Goal: Information Seeking & Learning: Learn about a topic

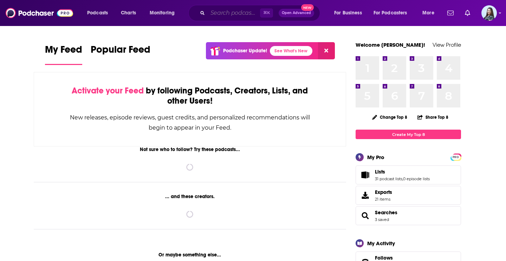
click at [218, 13] on input "Search podcasts, credits, & more..." at bounding box center [234, 12] width 52 height 11
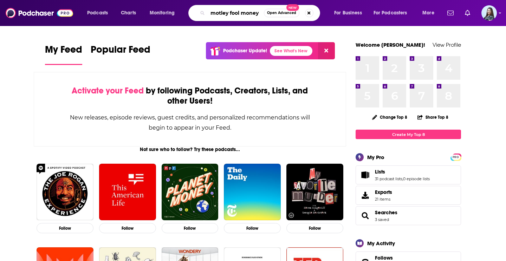
type input "motley fool money"
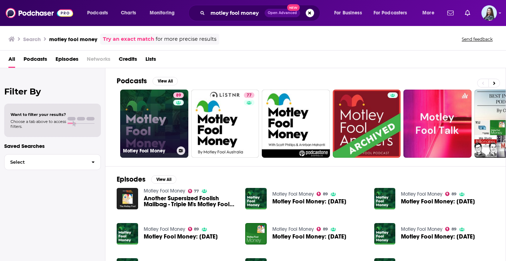
click at [151, 134] on link "89 Motley Fool Money" at bounding box center [154, 124] width 68 height 68
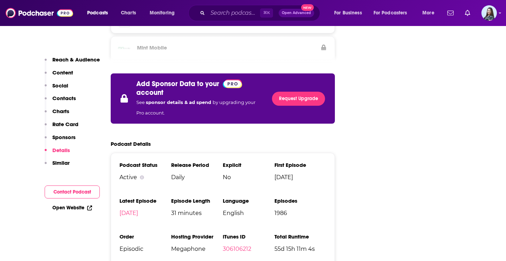
scroll to position [1705, 0]
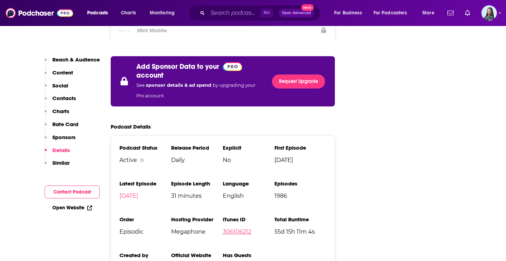
click at [237, 228] on link "306106212" at bounding box center [237, 231] width 28 height 7
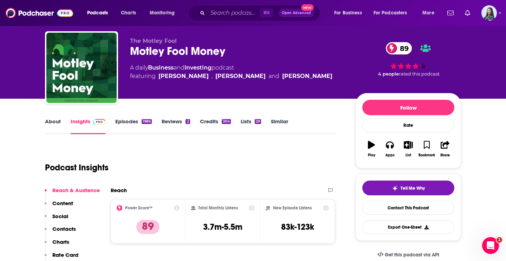
scroll to position [24, 0]
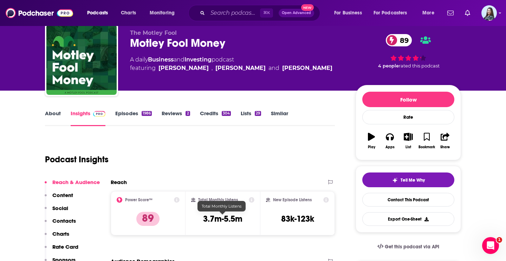
click at [228, 219] on h3 "3.7m-5.5m" at bounding box center [222, 218] width 39 height 11
copy div "3.7m-5.5m"
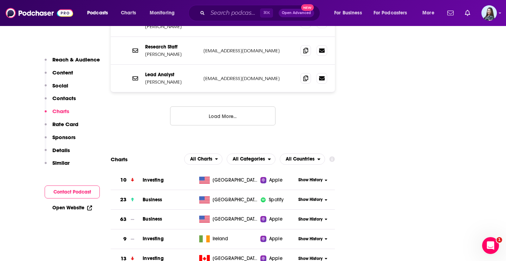
scroll to position [1178, 0]
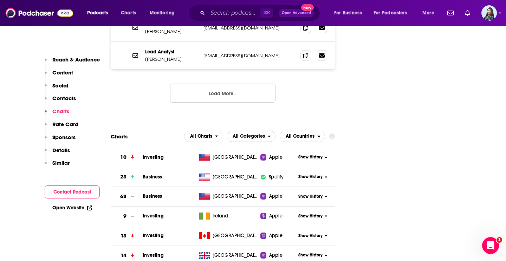
click at [259, 134] on span "All Categories" at bounding box center [248, 136] width 32 height 5
click at [256, 156] on span "Top Podcasts" at bounding box center [252, 158] width 42 height 4
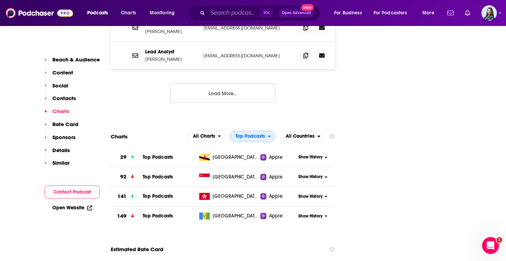
click at [254, 134] on span "Top Podcasts" at bounding box center [249, 136] width 29 height 5
click at [254, 147] on span "All Categories" at bounding box center [254, 149] width 42 height 4
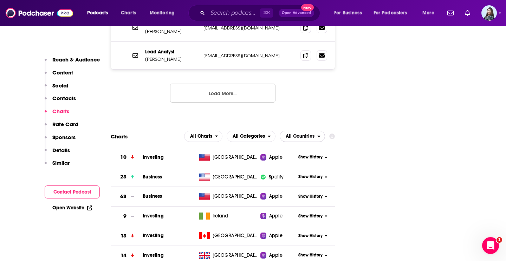
click at [308, 134] on span "All Countries" at bounding box center [299, 136] width 29 height 5
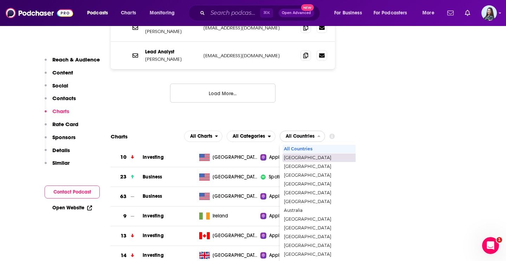
click at [305, 156] on span "[GEOGRAPHIC_DATA]" at bounding box center [332, 158] width 97 height 4
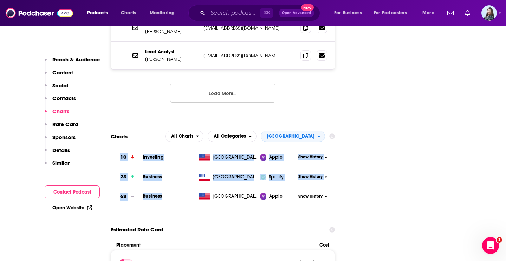
drag, startPoint x: 163, startPoint y: 158, endPoint x: 114, endPoint y: 121, distance: 60.7
click at [114, 147] on tbody "10 Investing United States Apple Show History 23 Business United States Spotify…" at bounding box center [223, 176] width 224 height 59
copy tbody "10 Investing United States Apple Show History 23 Business United States Spotify…"
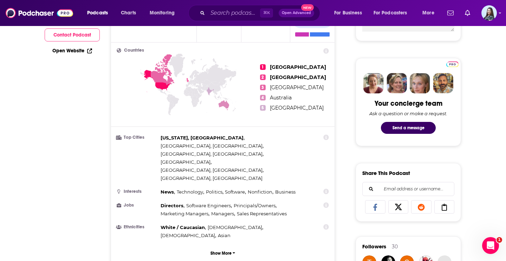
scroll to position [0, 0]
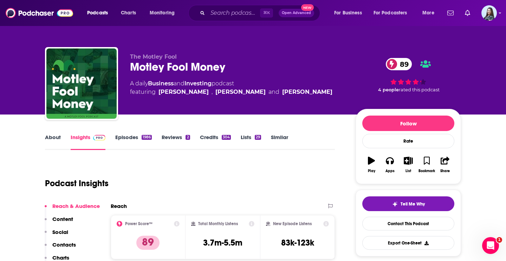
click at [58, 137] on link "About" at bounding box center [53, 142] width 16 height 16
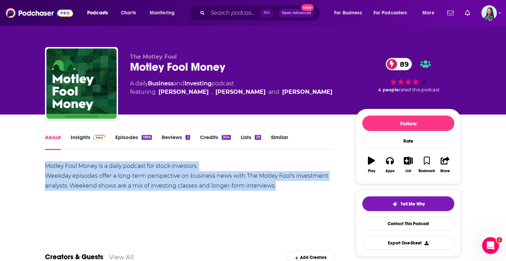
drag, startPoint x: 283, startPoint y: 185, endPoint x: 36, endPoint y: 167, distance: 248.2
copy div "Motley Fool Money is a daily podcast for stock investors. Weekday episodes offe…"
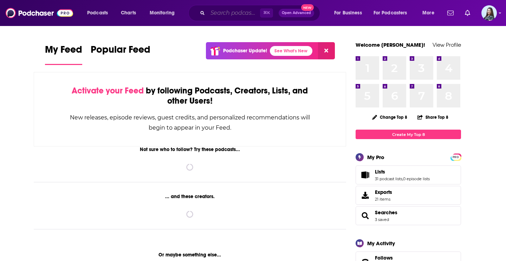
click at [237, 12] on input "Search podcasts, credits, & more..." at bounding box center [234, 12] width 52 height 11
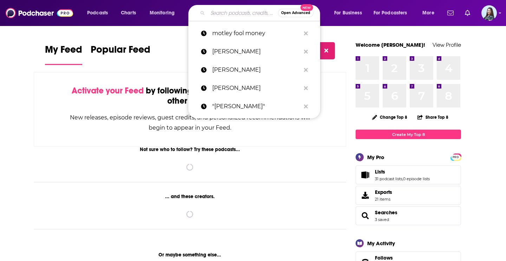
paste input "Money Tree Investing Podcast"
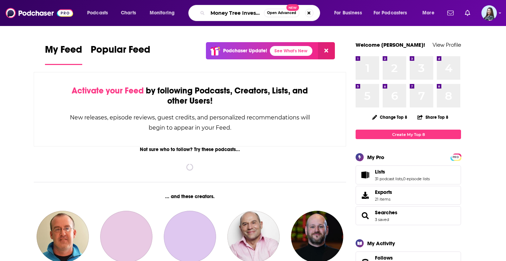
scroll to position [0, 28]
type input "Money Tree Investing Podcast"
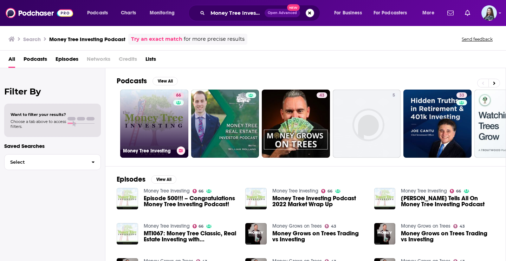
click at [156, 116] on link "66 Money Tree Investing" at bounding box center [154, 124] width 68 height 68
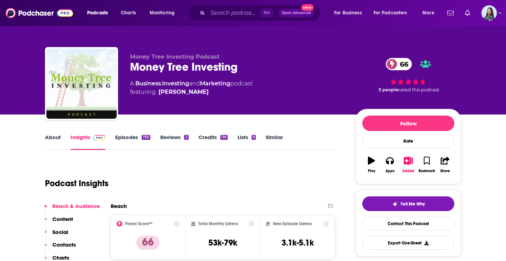
scroll to position [14, 0]
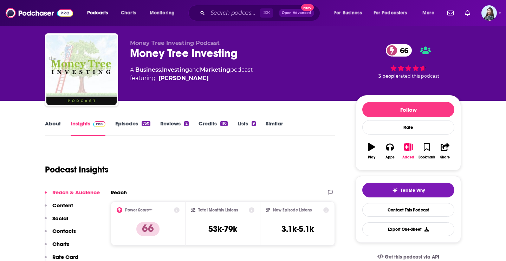
click at [180, 55] on div "Money Tree Investing 66" at bounding box center [237, 53] width 214 height 14
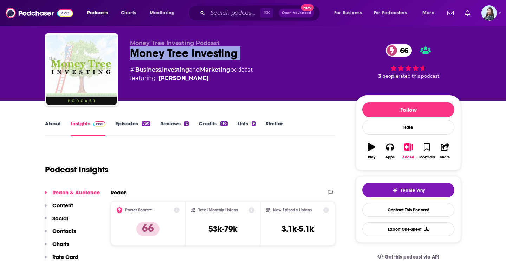
copy div "Money Tree Investing 66"
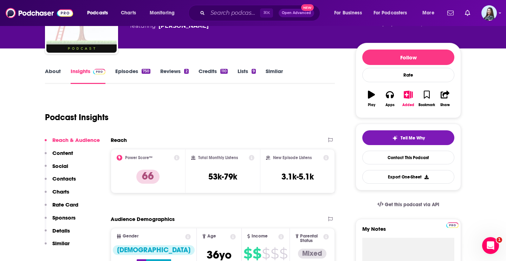
scroll to position [76, 0]
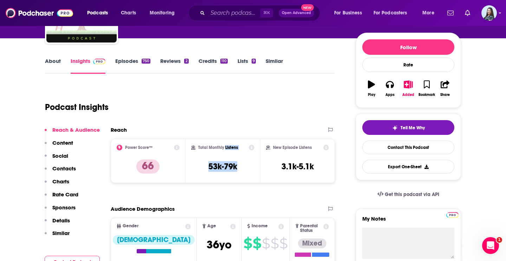
drag, startPoint x: 237, startPoint y: 164, endPoint x: 224, endPoint y: 147, distance: 21.3
click at [224, 148] on div "Total Monthly Listens 53k-79k" at bounding box center [223, 161] width 64 height 32
copy div "Listens 53k-79k"
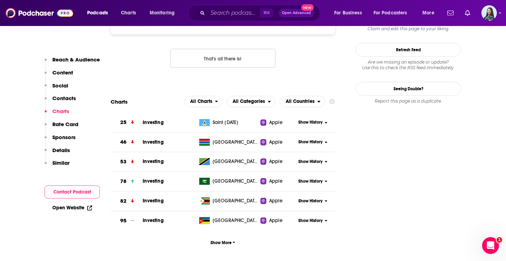
scroll to position [757, 0]
click at [307, 95] on span "All Countries" at bounding box center [298, 101] width 37 height 12
